Goal: Information Seeking & Learning: Learn about a topic

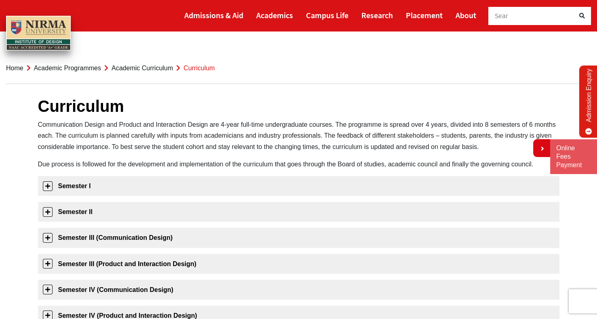
click at [49, 70] on link "Academic Programmes" at bounding box center [67, 68] width 67 height 7
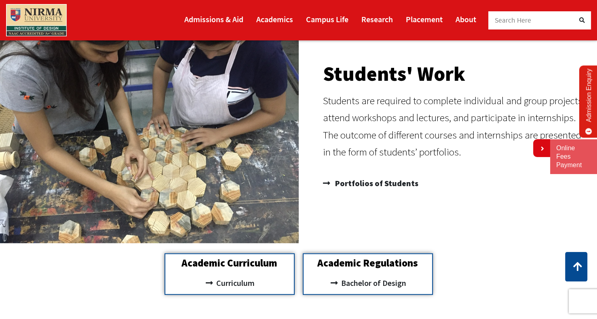
scroll to position [404, 0]
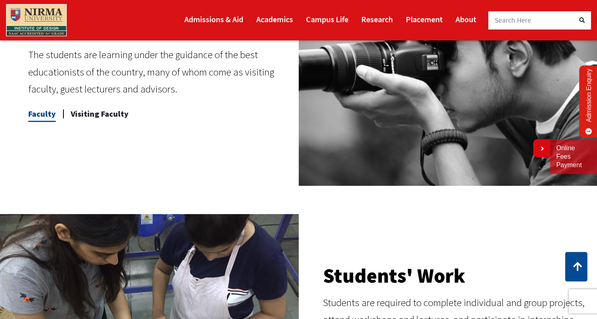
click at [35, 116] on span "Faculty" at bounding box center [41, 114] width 27 height 16
click at [41, 109] on span "Faculty" at bounding box center [41, 114] width 27 height 16
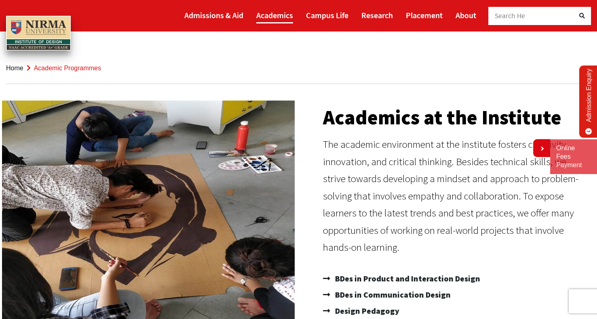
click at [277, 13] on link "Academics" at bounding box center [274, 15] width 37 height 17
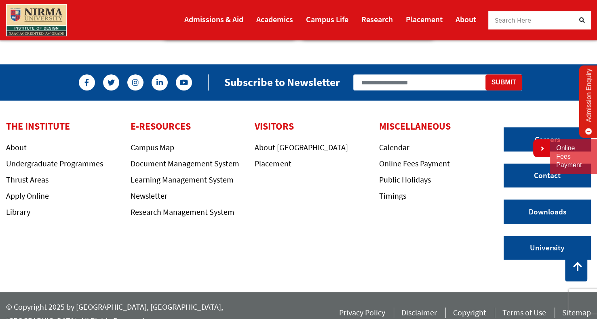
scroll to position [866, 0]
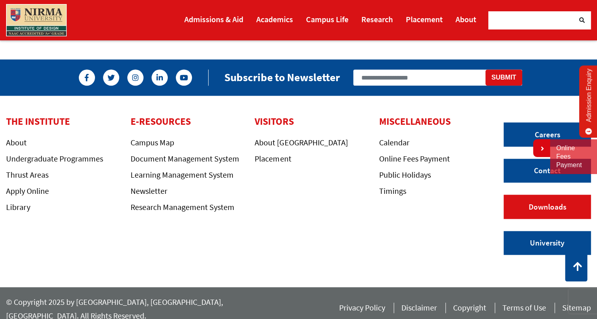
click at [535, 203] on link "Downloads" at bounding box center [546, 207] width 87 height 24
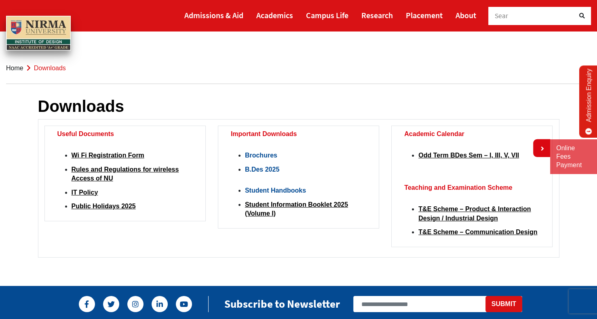
click at [274, 168] on link "B.Des 2025" at bounding box center [262, 169] width 34 height 7
click at [321, 203] on link "Student Information Booklet 2025 (Volume I)" at bounding box center [296, 209] width 103 height 16
